Goal: Task Accomplishment & Management: Use online tool/utility

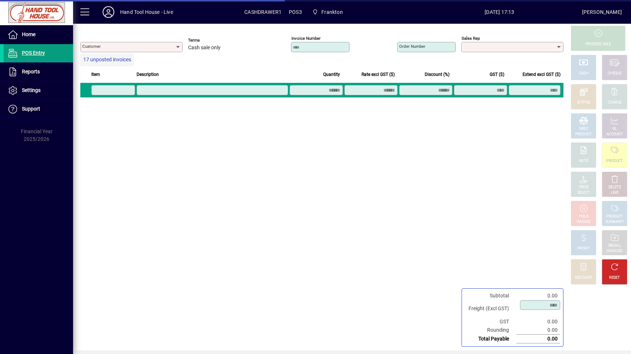
type input "**********"
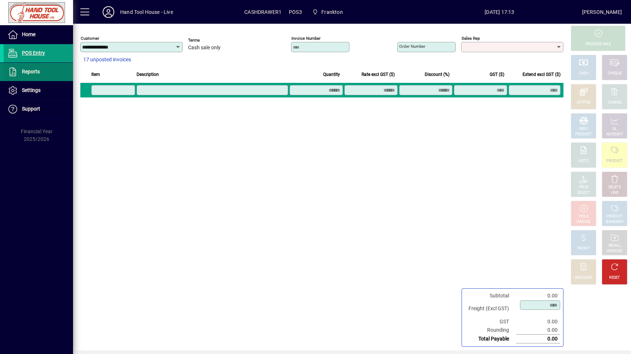
click at [46, 78] on span at bounding box center [38, 72] width 69 height 18
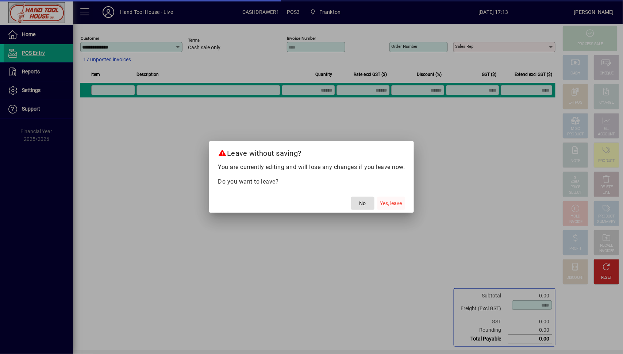
click at [384, 208] on span "button" at bounding box center [392, 204] width 28 height 18
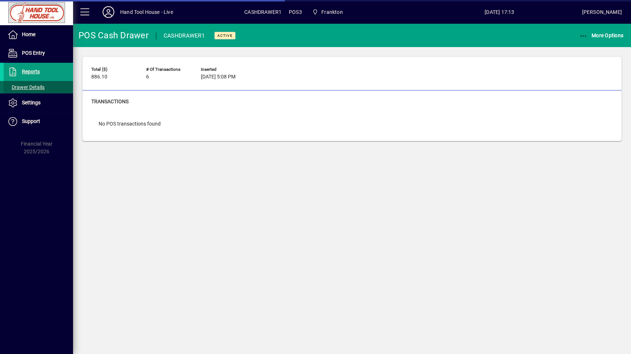
click at [40, 87] on span "Drawer Details" at bounding box center [25, 87] width 37 height 6
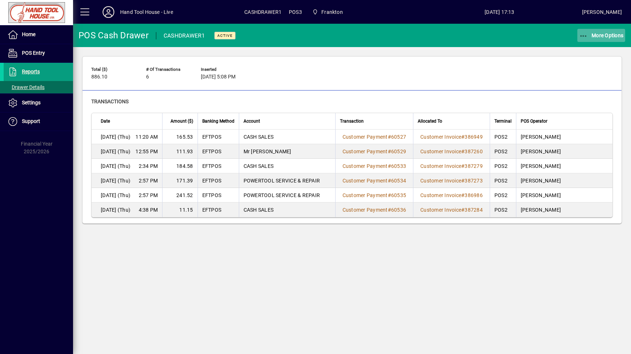
click at [605, 35] on span "More Options" at bounding box center [601, 35] width 45 height 6
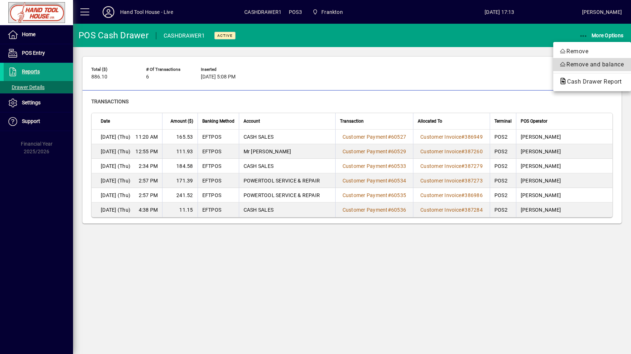
click at [602, 66] on span "Remove and balance" at bounding box center [592, 64] width 66 height 9
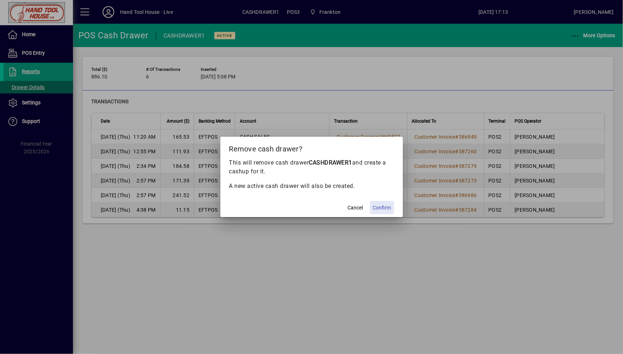
click at [385, 207] on span "Confirm" at bounding box center [382, 208] width 18 height 8
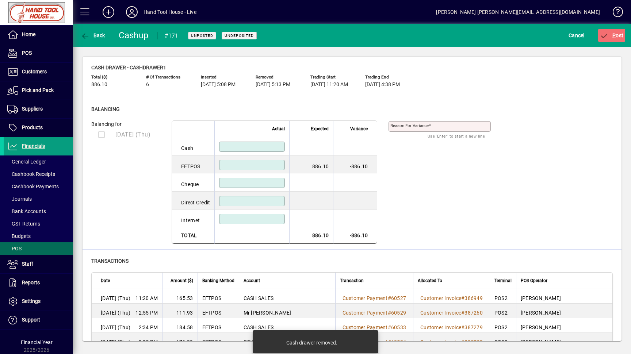
click at [267, 165] on input at bounding box center [253, 165] width 64 height 6
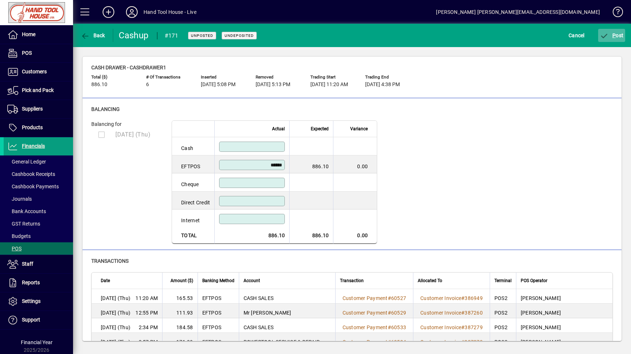
type input "******"
click at [618, 38] on span "P ost" at bounding box center [612, 35] width 24 height 6
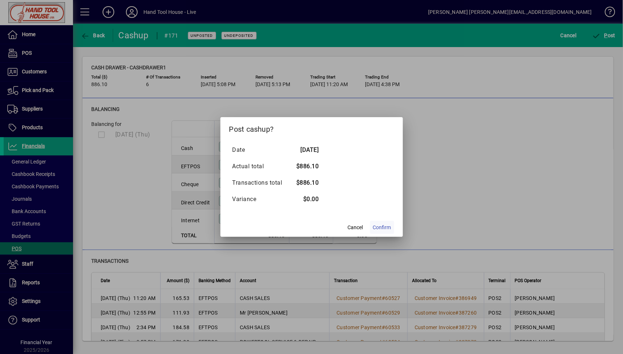
click at [386, 227] on span "Confirm" at bounding box center [382, 228] width 18 height 8
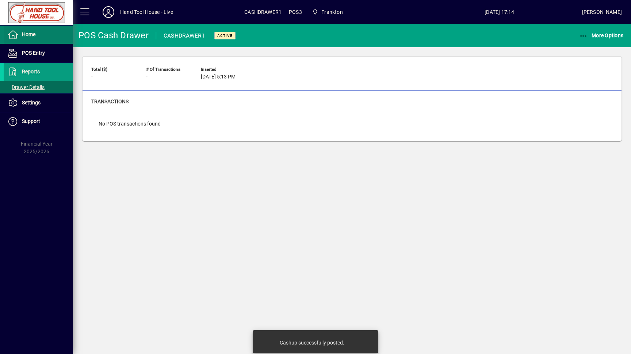
click at [42, 39] on span at bounding box center [38, 35] width 69 height 18
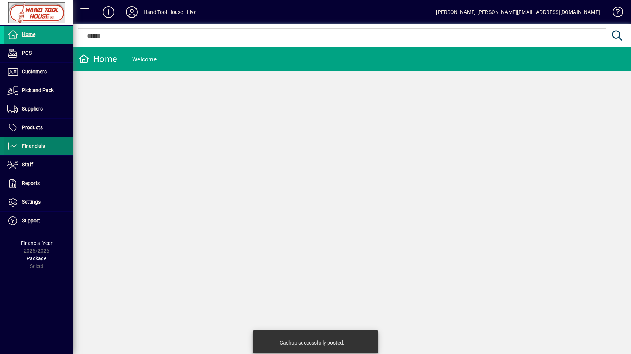
click at [34, 148] on span "Financials" at bounding box center [33, 146] width 23 height 6
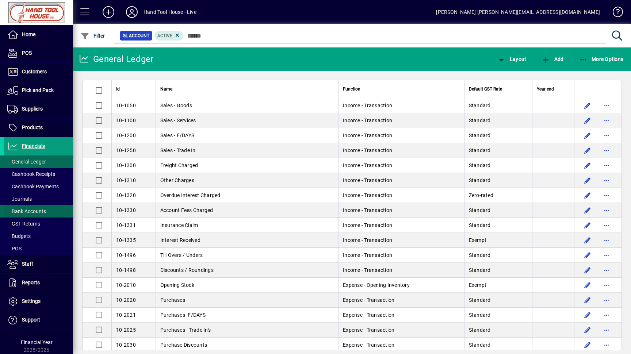
click at [51, 214] on span at bounding box center [38, 212] width 69 height 18
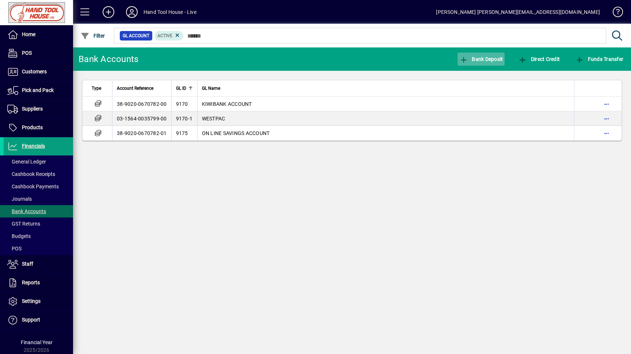
click at [483, 65] on span "button" at bounding box center [481, 59] width 47 height 18
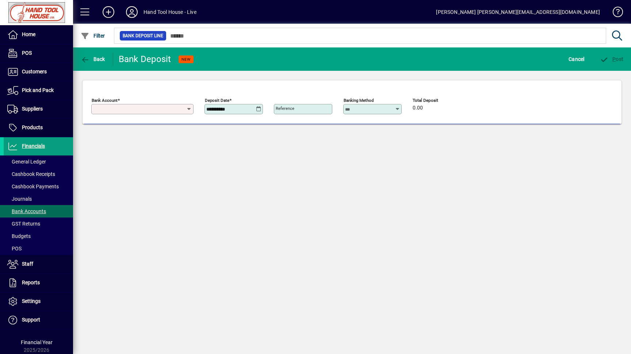
type input "**********"
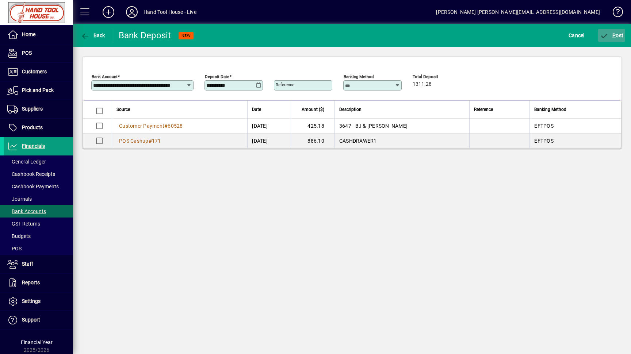
click at [613, 31] on span "submit" at bounding box center [611, 36] width 27 height 18
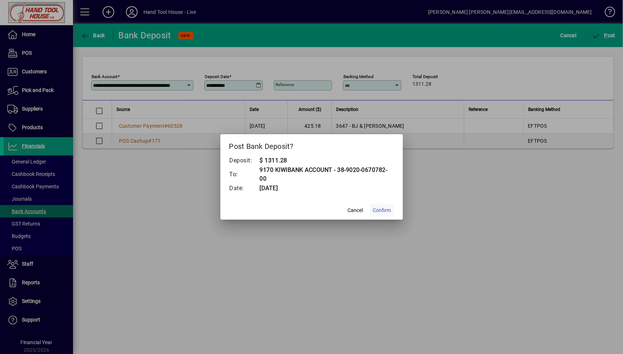
click at [386, 211] on span "Confirm" at bounding box center [382, 211] width 18 height 8
